Goal: Task Accomplishment & Management: Manage account settings

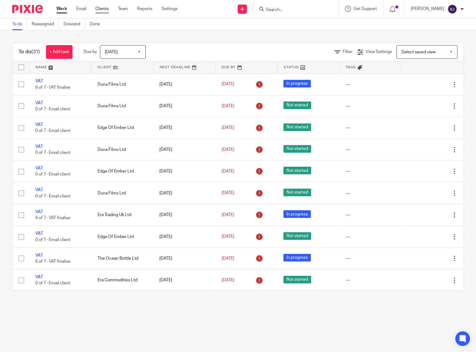
click at [103, 7] on link "Clients" at bounding box center [101, 9] width 13 height 6
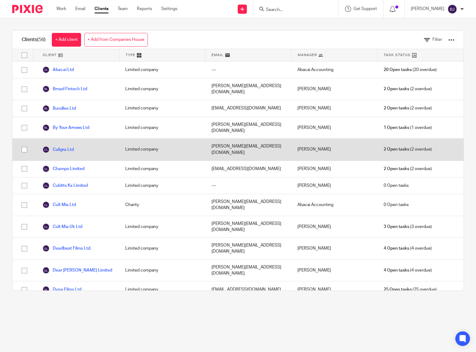
scroll to position [250, 0]
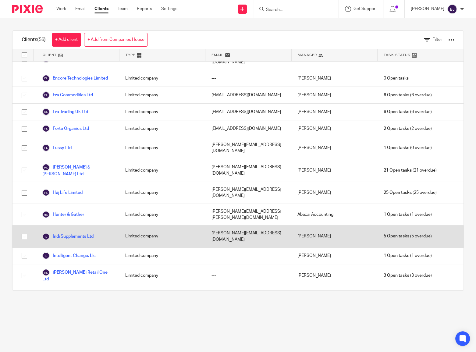
click at [87, 233] on link "Indi Supplements Ltd" at bounding box center [67, 236] width 51 height 7
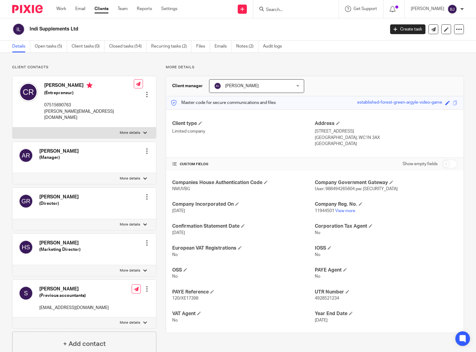
click at [326, 192] on p "User: 988494265604 pw: BodyMind123" at bounding box center [386, 189] width 143 height 6
click at [329, 189] on span "User: 988494265604 pw: BodyMind123" at bounding box center [356, 189] width 83 height 4
copy span "988494265604"
click at [102, 9] on link "Clients" at bounding box center [101, 9] width 14 height 6
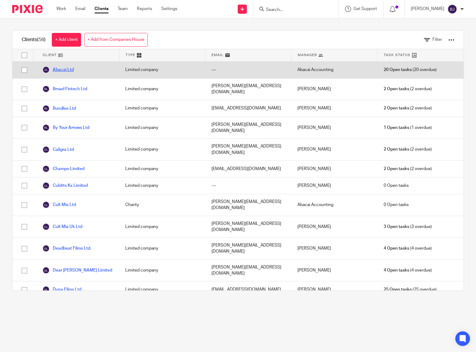
click at [68, 68] on link "Abacai Ltd" at bounding box center [57, 69] width 31 height 7
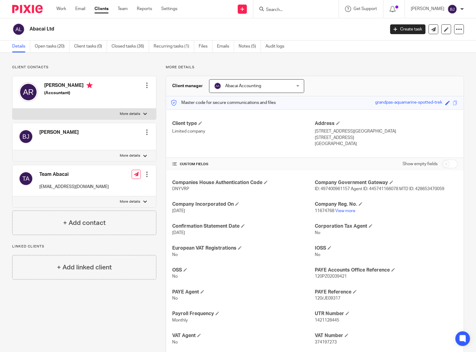
click at [102, 10] on link "Clients" at bounding box center [101, 9] width 14 height 6
click at [252, 46] on link "Notes (5)" at bounding box center [249, 47] width 22 height 12
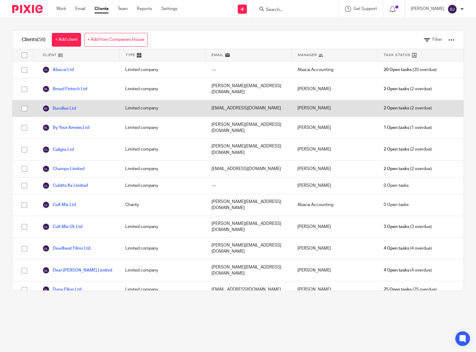
scroll to position [250, 0]
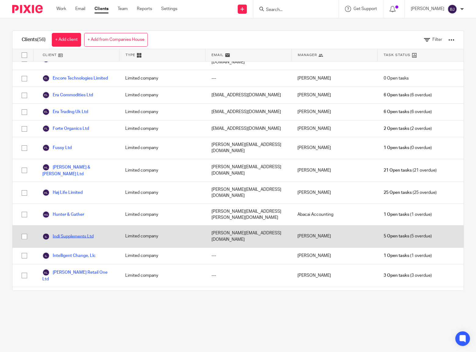
click at [66, 233] on link "Indi Supplements Ltd" at bounding box center [67, 236] width 51 height 7
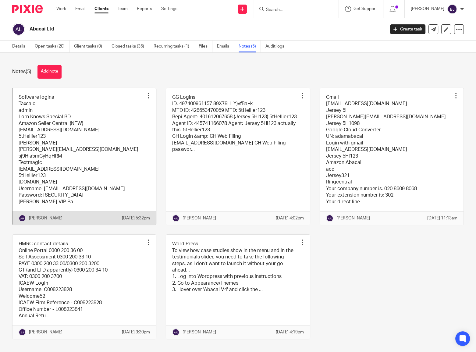
click at [90, 127] on link at bounding box center [83, 156] width 143 height 137
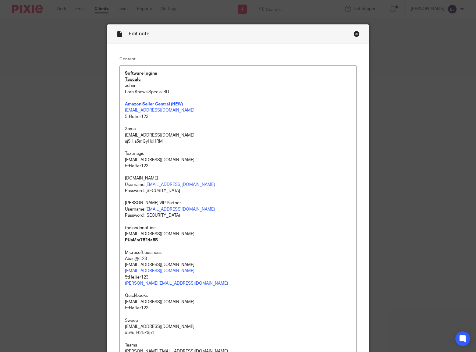
drag, startPoint x: 382, startPoint y: 227, endPoint x: 358, endPoint y: 50, distance: 178.9
click at [356, 36] on div "Close this dialog window" at bounding box center [356, 34] width 6 height 6
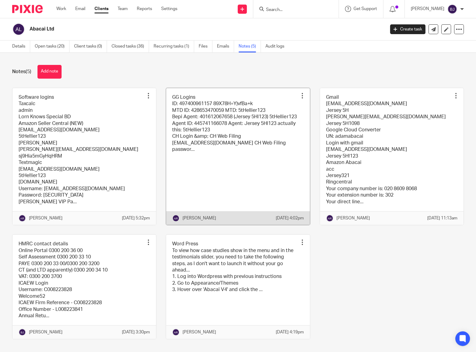
click at [215, 161] on link at bounding box center [237, 156] width 143 height 137
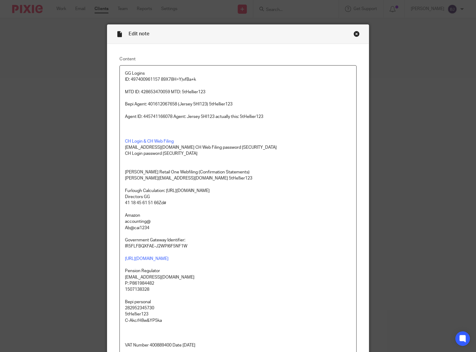
click at [353, 32] on div "Close this dialog window" at bounding box center [356, 34] width 6 height 6
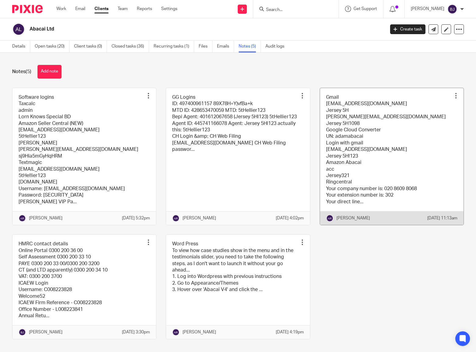
click at [368, 131] on link at bounding box center [391, 156] width 143 height 137
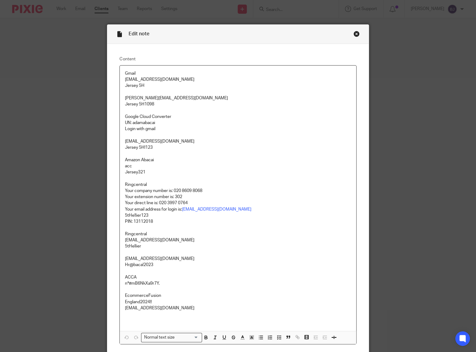
click at [355, 33] on div "Close this dialog window" at bounding box center [356, 34] width 6 height 6
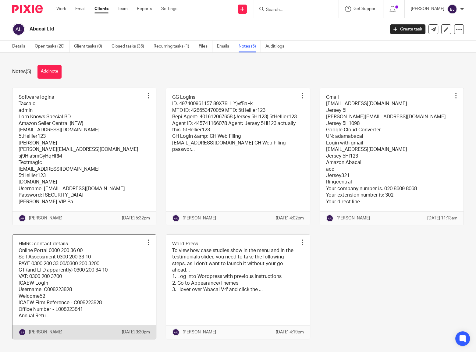
click at [99, 267] on link at bounding box center [83, 287] width 143 height 104
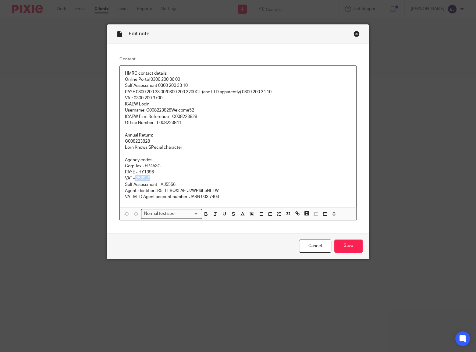
drag, startPoint x: 149, startPoint y: 178, endPoint x: 133, endPoint y: 179, distance: 15.9
click at [133, 179] on p "VAT - 2589LS" at bounding box center [238, 178] width 226 height 6
click at [174, 174] on p "PAYE - HY1396" at bounding box center [238, 172] width 226 height 6
click at [222, 190] on p "Agent identifier: IR5FLFBQXFAE-J2WPI6F5NF1W" at bounding box center [238, 191] width 226 height 6
